Goal: Book appointment/travel/reservation

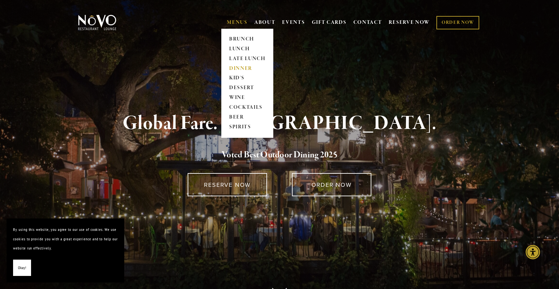
click at [235, 68] on link "DINNER" at bounding box center [247, 69] width 41 height 10
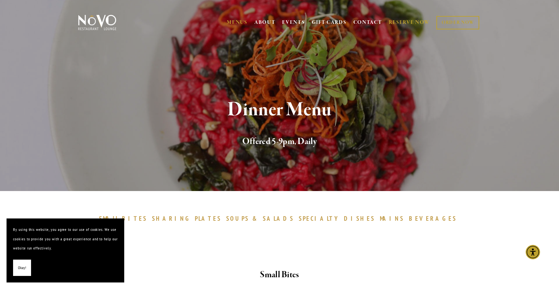
click at [404, 20] on link "RESERVE NOW" at bounding box center [409, 22] width 41 height 12
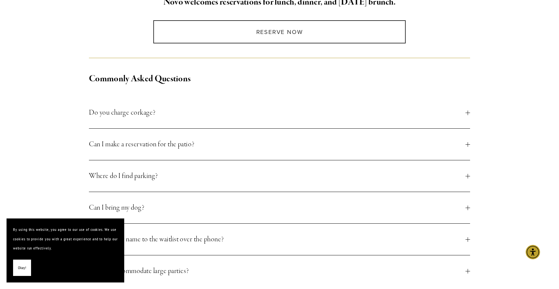
scroll to position [191, 0]
click at [22, 268] on span "Okay!" at bounding box center [22, 268] width 8 height 9
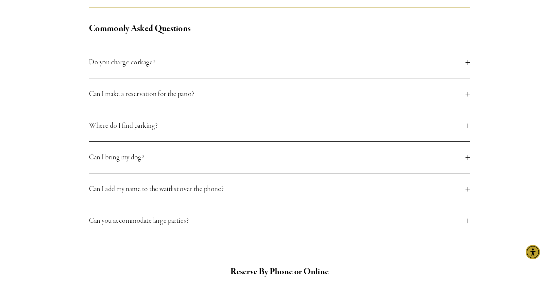
scroll to position [240, 0]
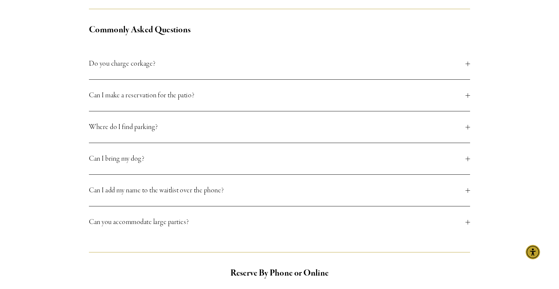
click at [468, 95] on div at bounding box center [468, 95] width 5 height 0
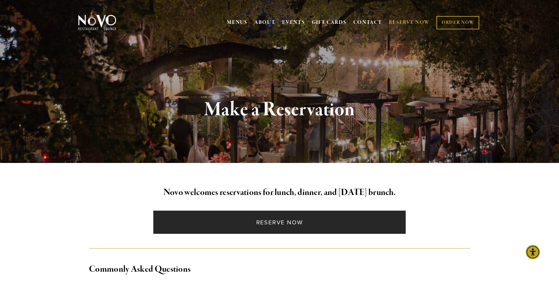
scroll to position [0, 0]
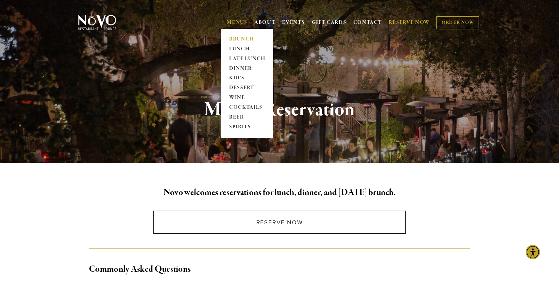
click at [236, 38] on link "BRUNCH" at bounding box center [247, 39] width 41 height 10
